Goal: Check status: Check status

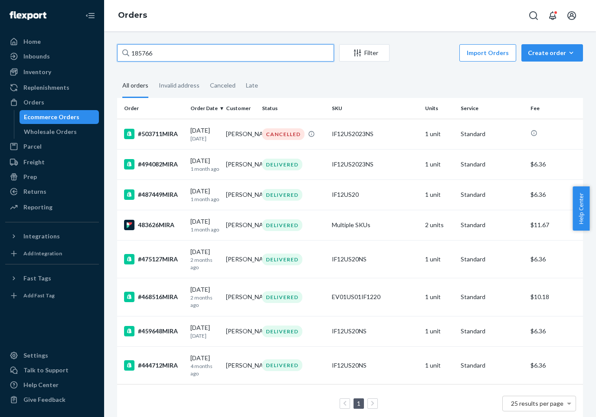
click at [175, 55] on input "185766" at bounding box center [225, 52] width 217 height 17
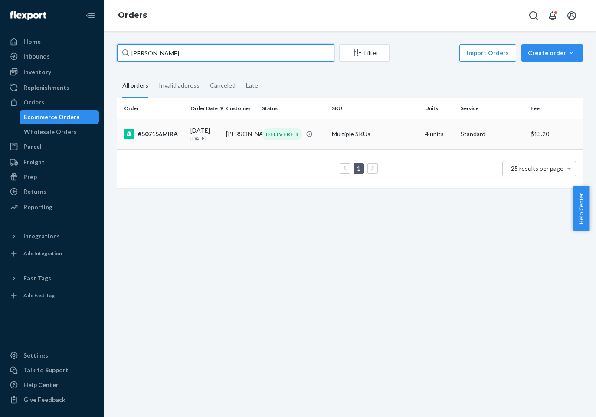
type input "[PERSON_NAME]"
click at [160, 136] on div "#507156MIRA" at bounding box center [153, 134] width 59 height 10
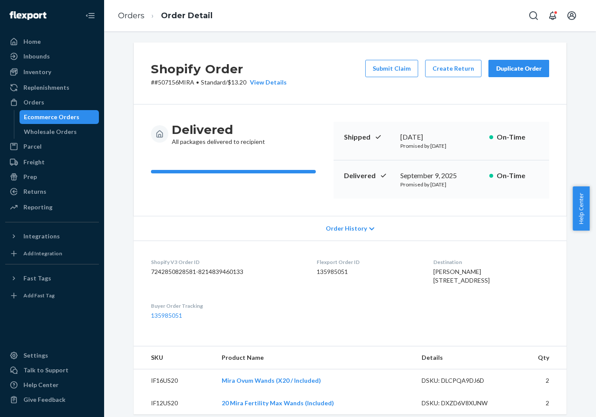
scroll to position [3, 0]
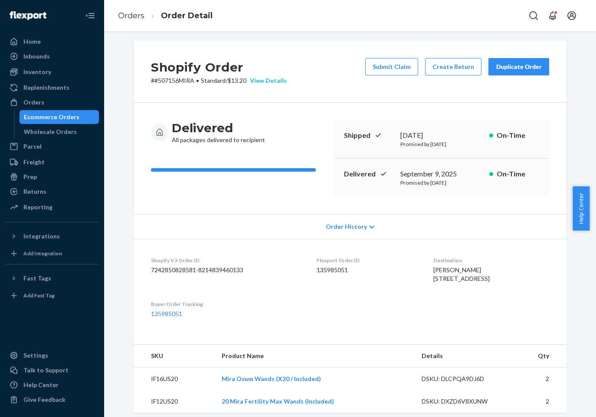
click at [273, 79] on div "View Details" at bounding box center [266, 80] width 40 height 9
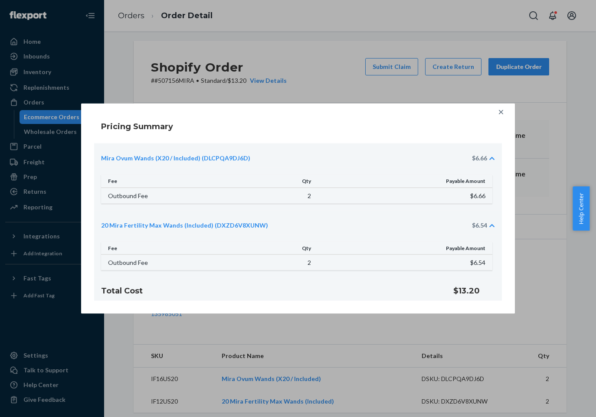
click at [500, 115] on icon at bounding box center [500, 112] width 9 height 9
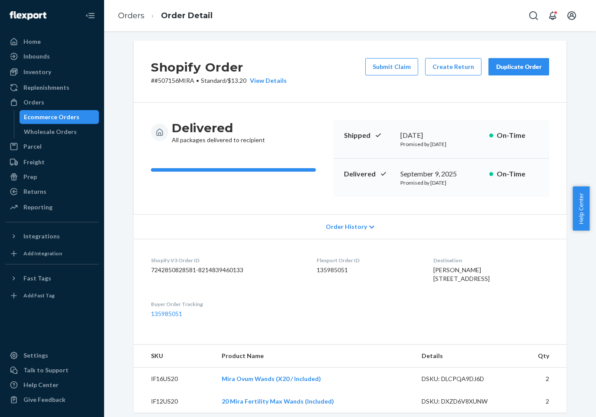
click at [171, 80] on p "# #507156MIRA • Standard / $13.20 View Details" at bounding box center [219, 80] width 136 height 9
copy p "507156MIRA"
